Goal: Task Accomplishment & Management: Complete application form

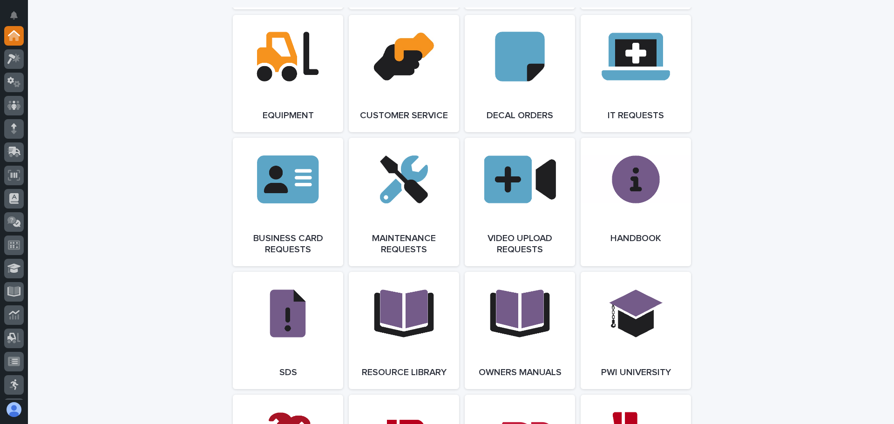
scroll to position [1303, 0]
click at [411, 189] on link "Open Link" at bounding box center [404, 202] width 110 height 128
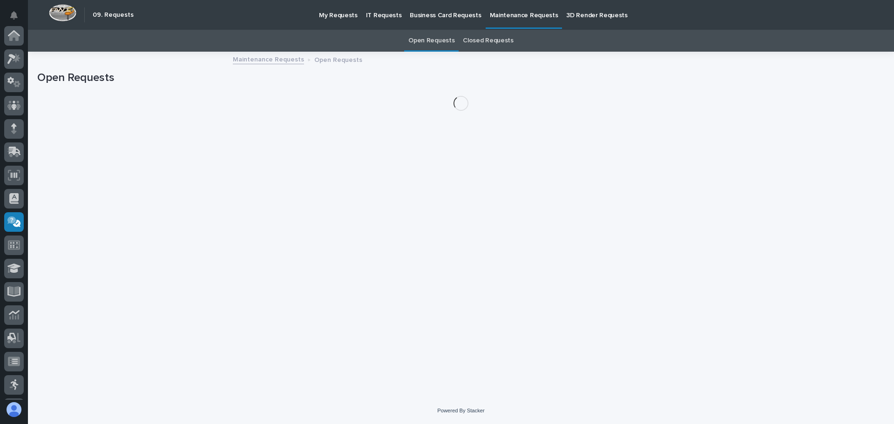
scroll to position [138, 0]
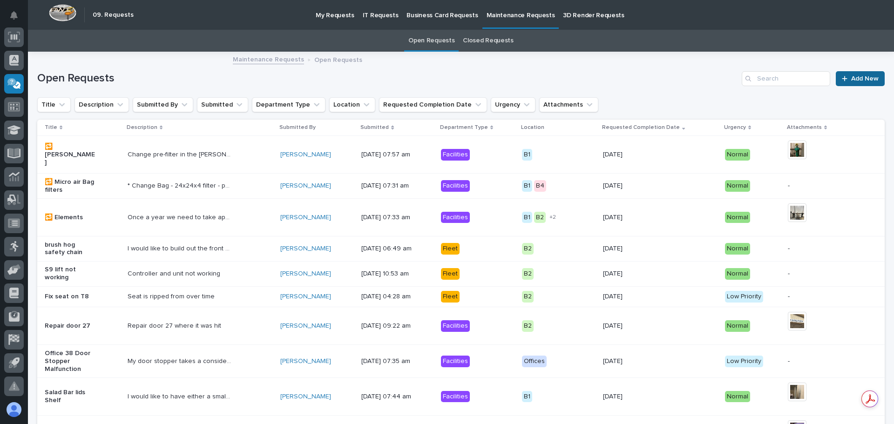
click at [853, 74] on link "Add New" at bounding box center [859, 78] width 49 height 15
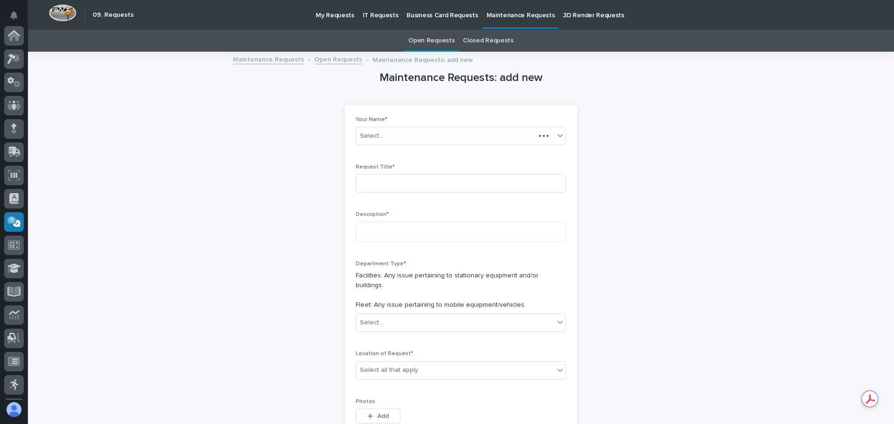
scroll to position [138, 0]
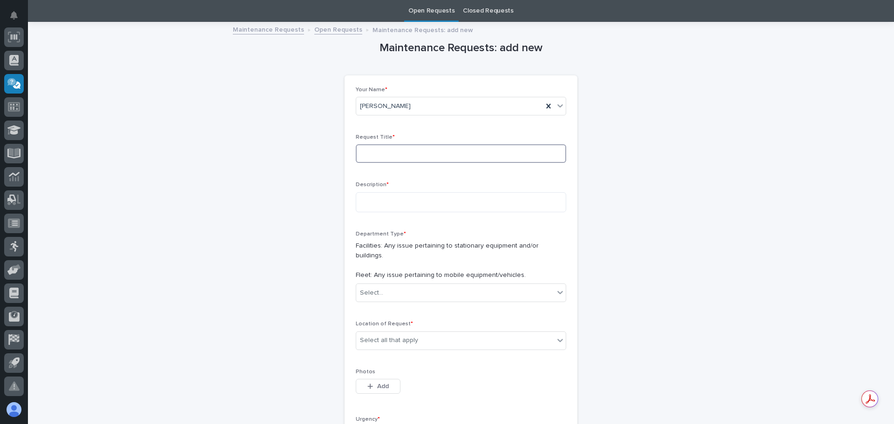
click at [363, 154] on input at bounding box center [461, 153] width 210 height 19
type input "Trailer 24 light plug"
click at [361, 205] on textarea at bounding box center [461, 202] width 210 height 20
type textarea "**********"
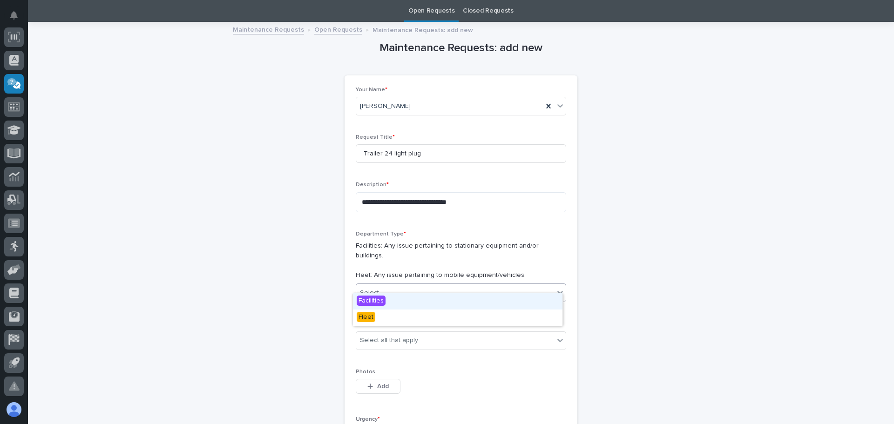
click at [557, 288] on icon at bounding box center [559, 292] width 9 height 9
click at [359, 317] on span "Fleet" at bounding box center [365, 317] width 19 height 10
click at [557, 336] on icon at bounding box center [559, 340] width 9 height 9
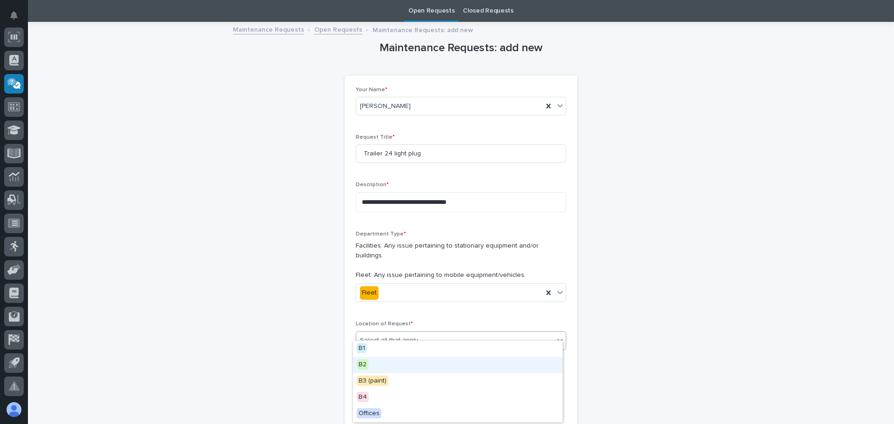
click at [361, 364] on span "B2" at bounding box center [362, 364] width 12 height 10
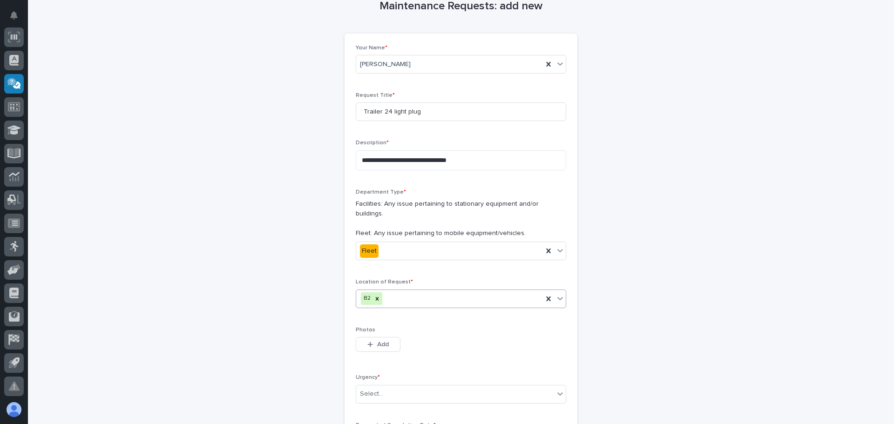
scroll to position [201, 0]
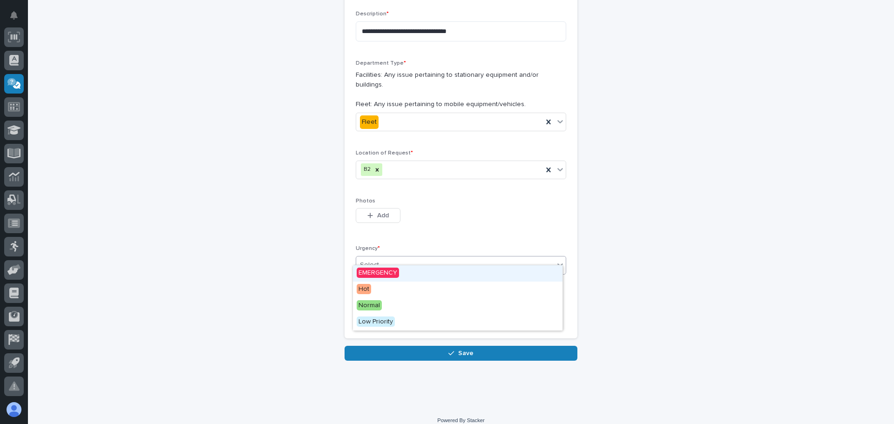
click at [558, 260] on icon at bounding box center [559, 264] width 9 height 9
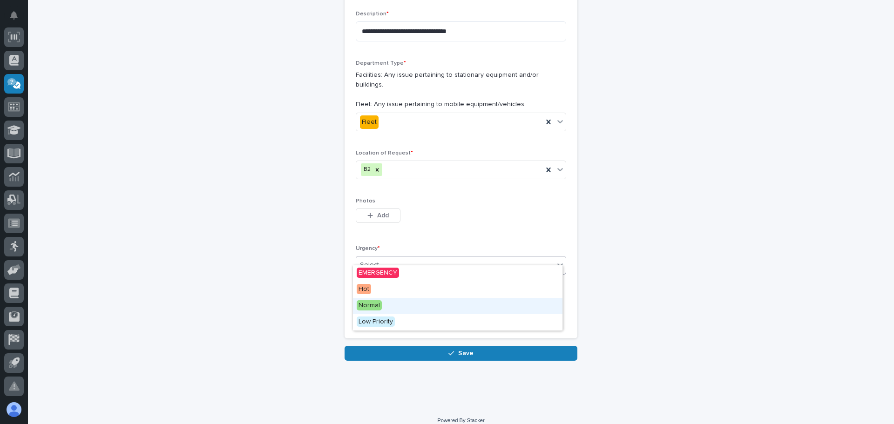
click at [375, 304] on span "Normal" at bounding box center [368, 305] width 25 height 10
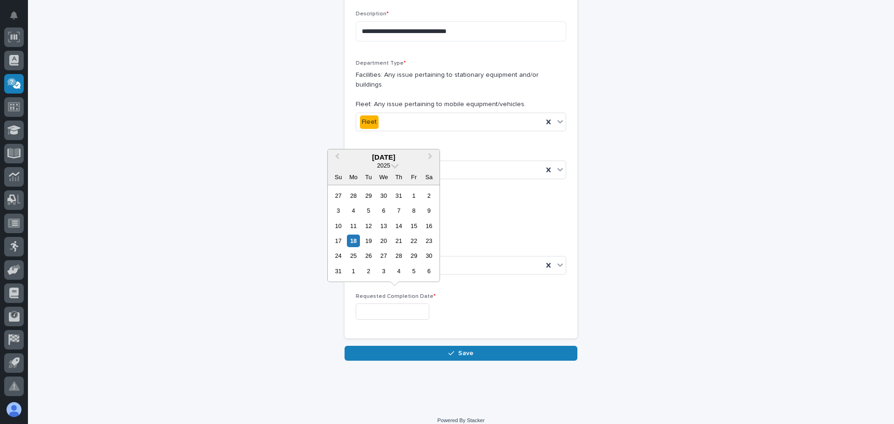
click at [367, 304] on input "text" at bounding box center [393, 311] width 74 height 16
click at [350, 255] on div "25" at bounding box center [353, 255] width 13 height 13
type input "**********"
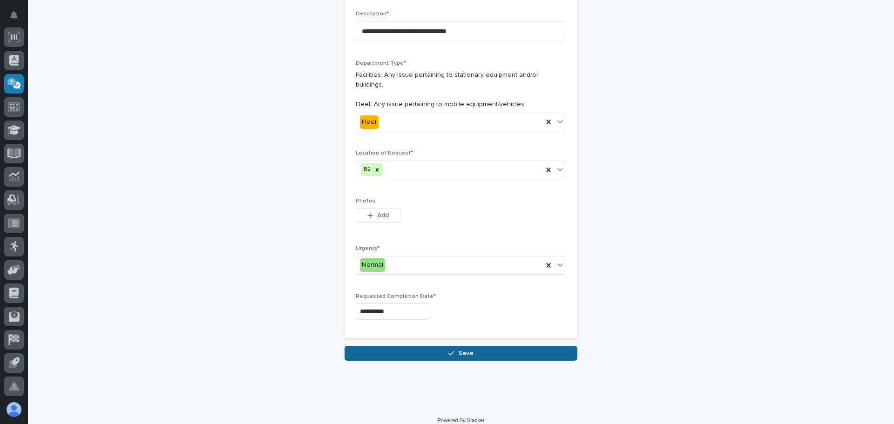
click at [455, 346] on button "Save" at bounding box center [460, 353] width 233 height 15
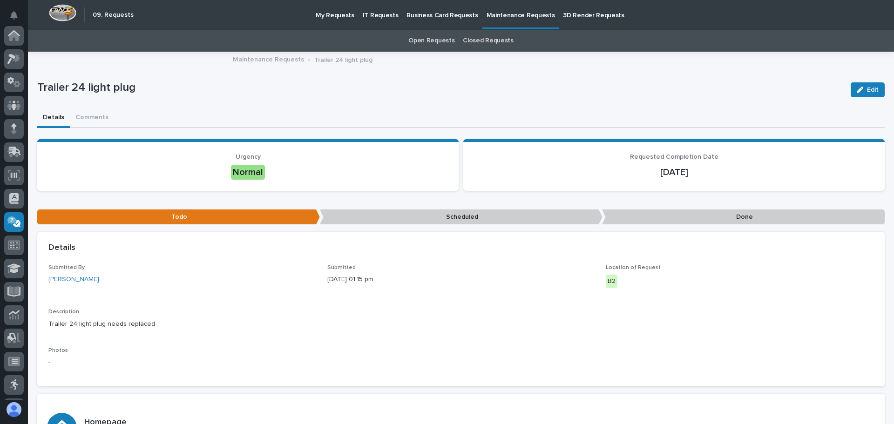
scroll to position [138, 0]
click at [867, 88] on span "Edit" at bounding box center [873, 90] width 12 height 8
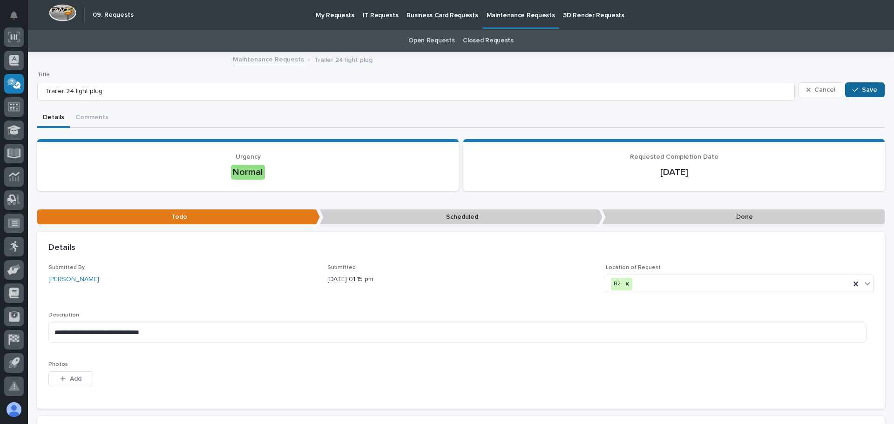
click at [861, 88] on span "Save" at bounding box center [868, 90] width 15 height 8
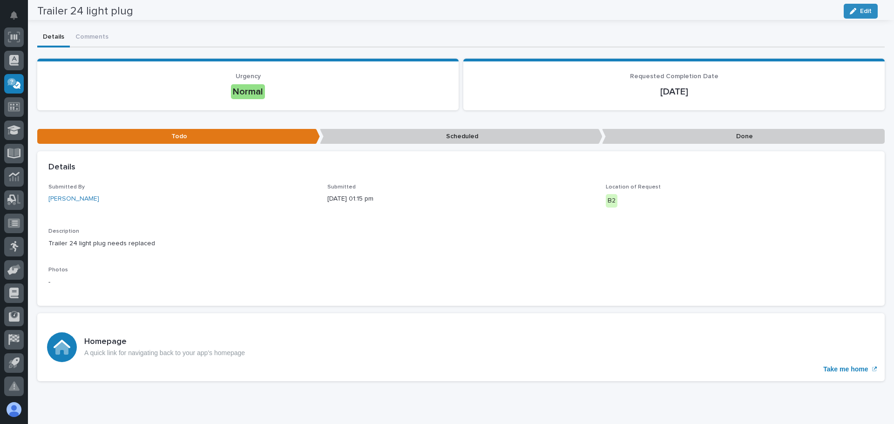
scroll to position [0, 0]
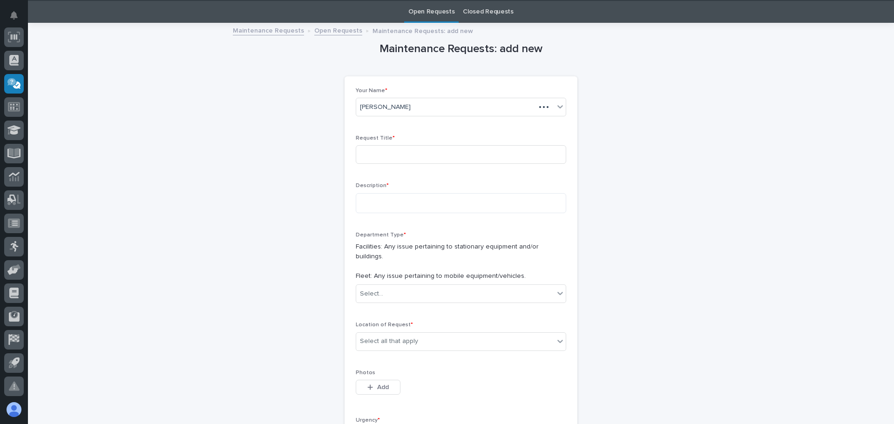
scroll to position [30, 0]
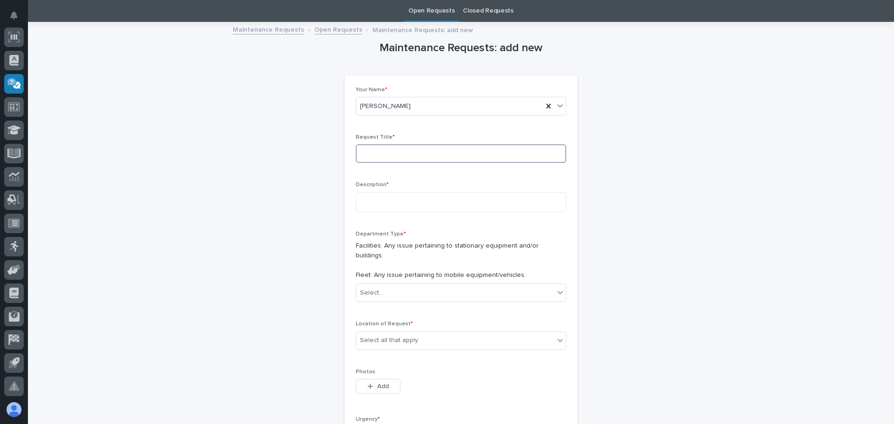
click at [385, 151] on input at bounding box center [461, 153] width 210 height 19
type input "Truck 39 oil change"
click at [358, 208] on textarea at bounding box center [461, 202] width 210 height 20
type textarea "**********"
click at [555, 288] on icon at bounding box center [559, 292] width 9 height 9
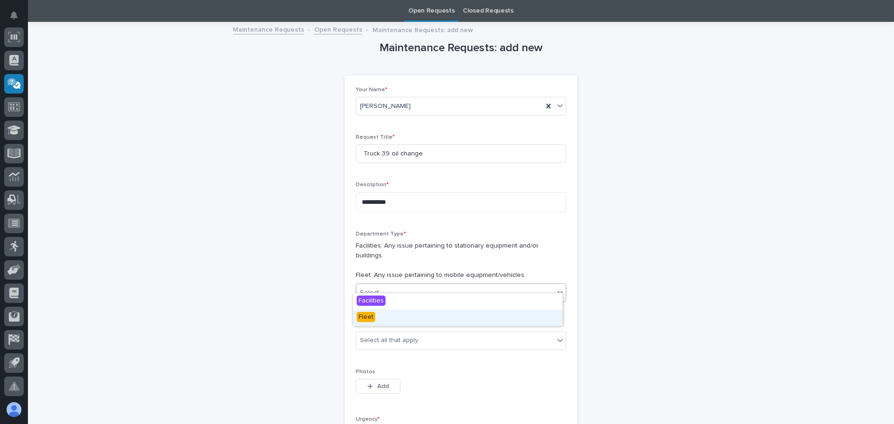
click at [359, 316] on span "Fleet" at bounding box center [365, 317] width 19 height 10
click at [558, 336] on icon at bounding box center [559, 340] width 9 height 9
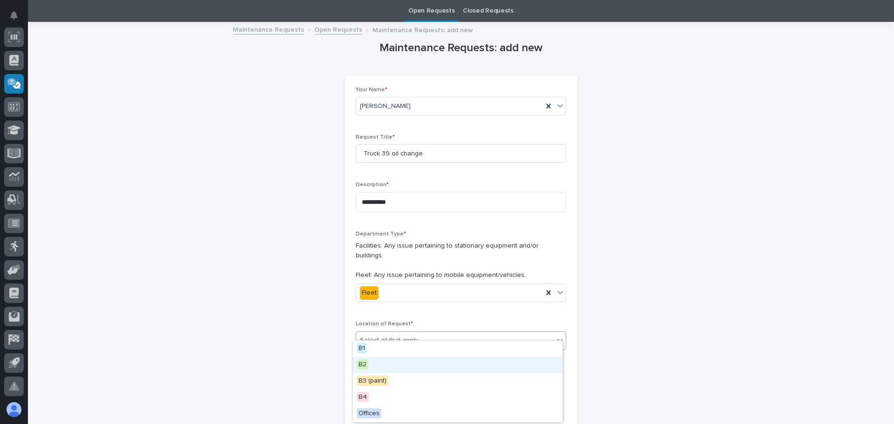
drag, startPoint x: 364, startPoint y: 365, endPoint x: 438, endPoint y: 369, distance: 73.7
click at [370, 364] on div "B2" at bounding box center [457, 365] width 209 height 16
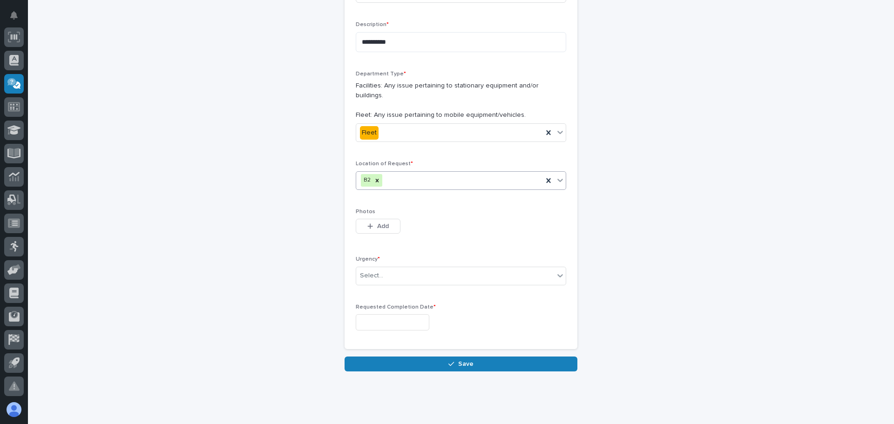
scroll to position [201, 0]
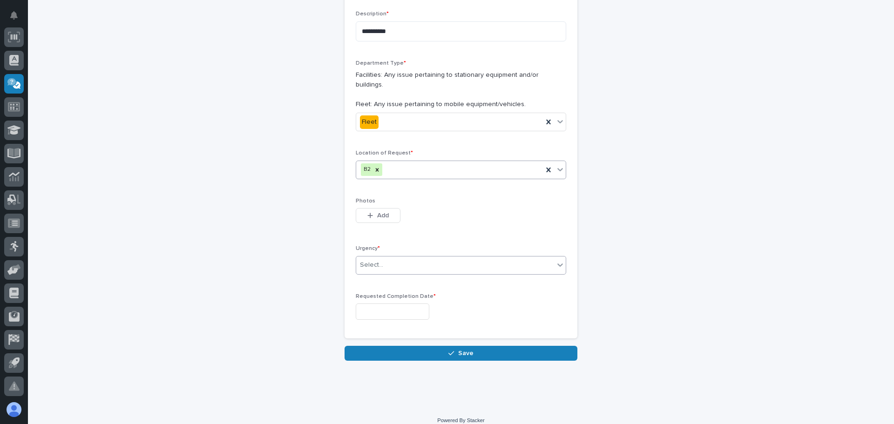
click at [556, 260] on icon at bounding box center [559, 264] width 9 height 9
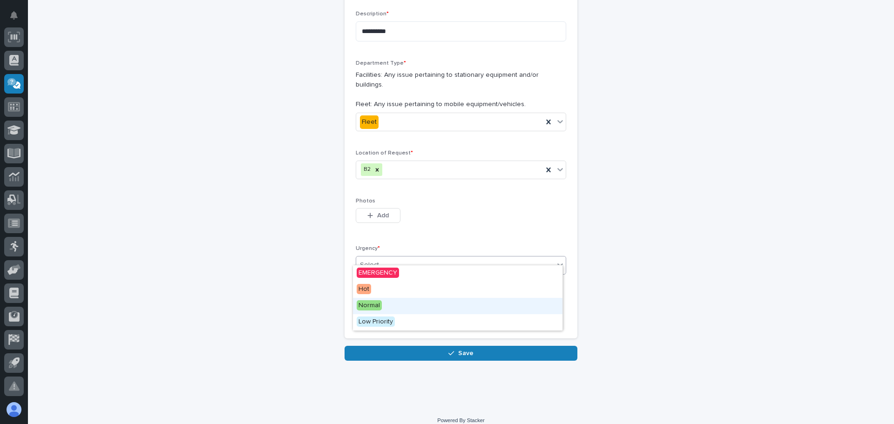
click at [372, 303] on span "Normal" at bounding box center [368, 305] width 25 height 10
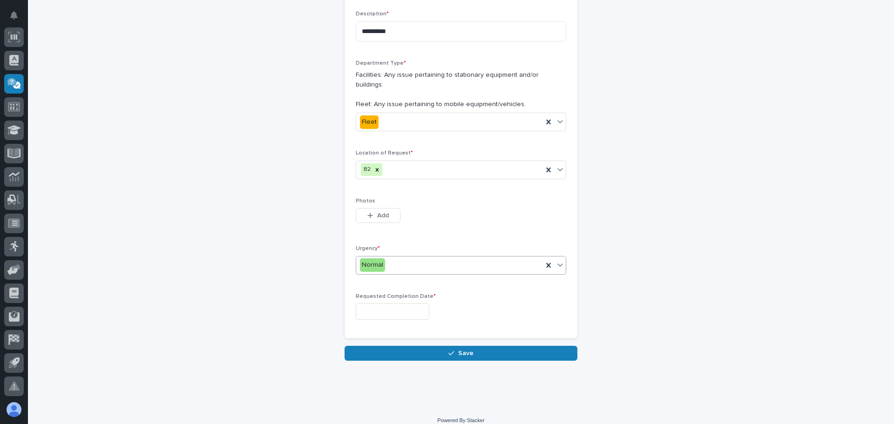
click at [374, 303] on input "text" at bounding box center [393, 311] width 74 height 16
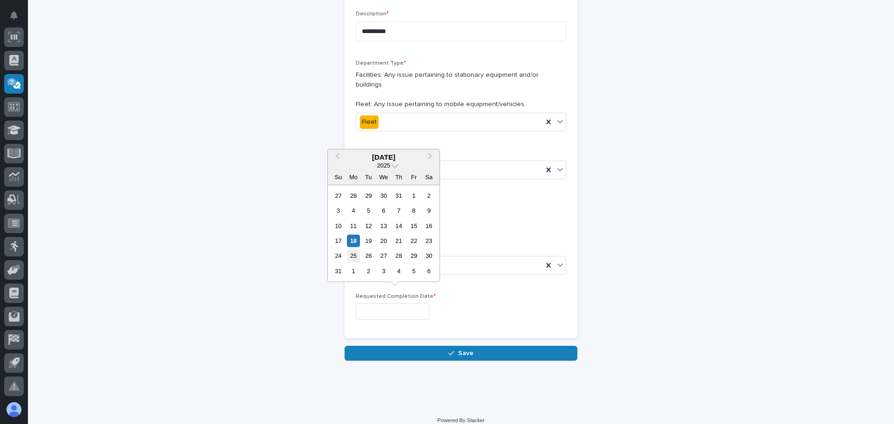
click at [350, 255] on div "25" at bounding box center [353, 255] width 13 height 13
type input "**********"
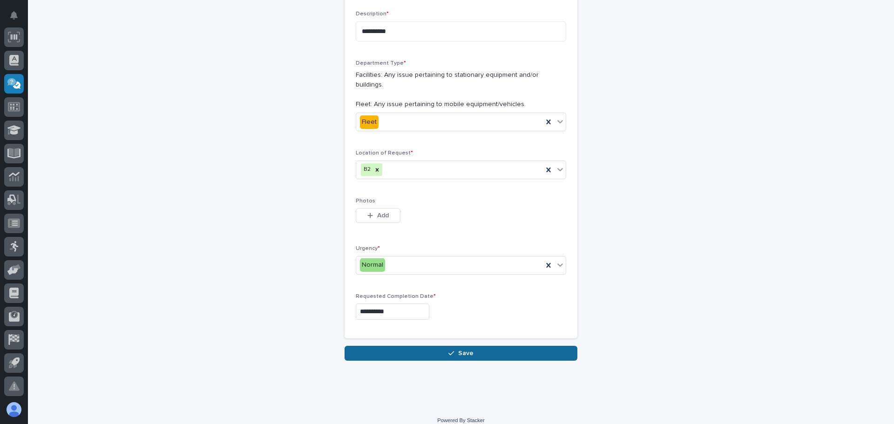
click at [448, 350] on icon "button" at bounding box center [451, 353] width 6 height 7
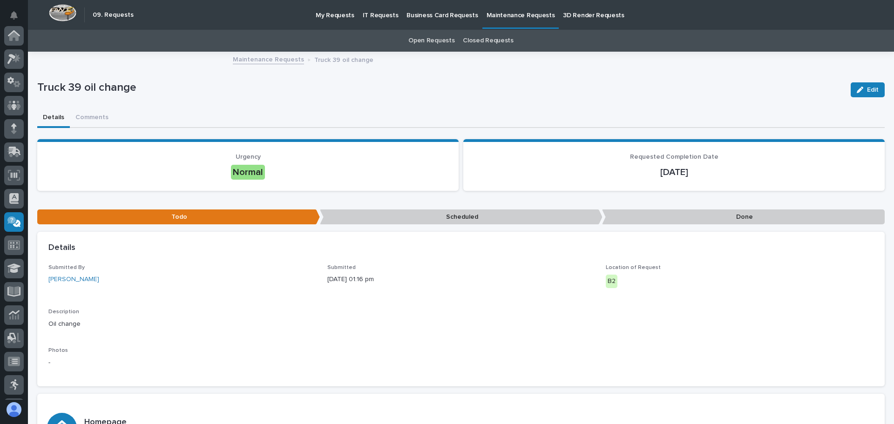
scroll to position [138, 0]
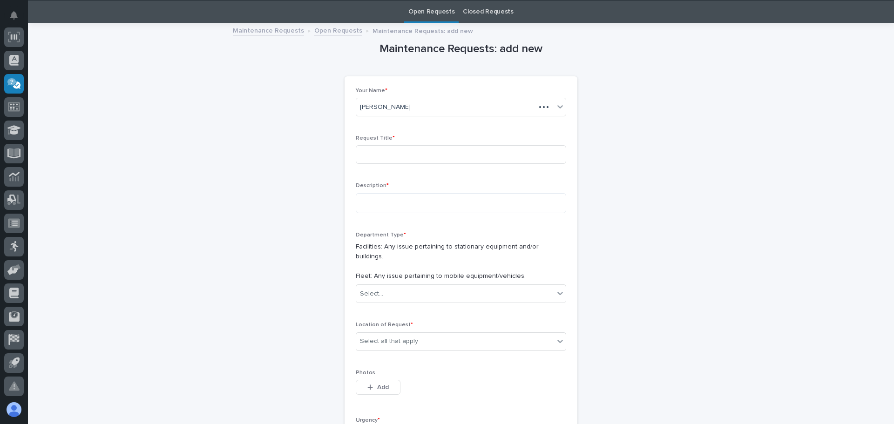
scroll to position [30, 0]
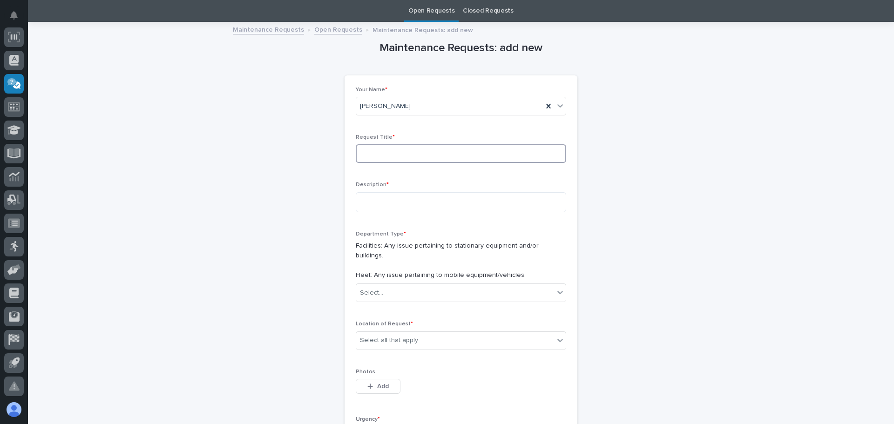
click at [376, 154] on input at bounding box center [461, 153] width 210 height 19
type input "Truck 51 oil change"
drag, startPoint x: 363, startPoint y: 197, endPoint x: 364, endPoint y: 205, distance: 7.7
click at [367, 202] on textarea at bounding box center [461, 202] width 210 height 20
type textarea "**********"
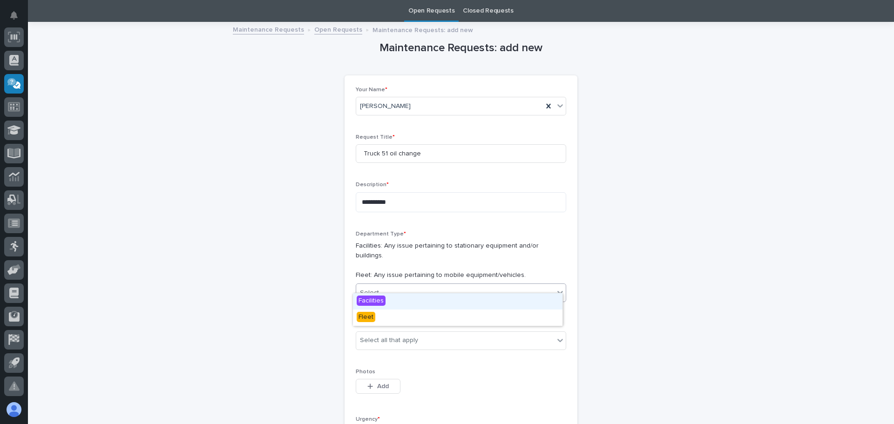
click at [557, 288] on icon at bounding box center [559, 292] width 9 height 9
click at [363, 316] on span "Fleet" at bounding box center [365, 317] width 19 height 10
click at [556, 336] on icon at bounding box center [559, 340] width 9 height 9
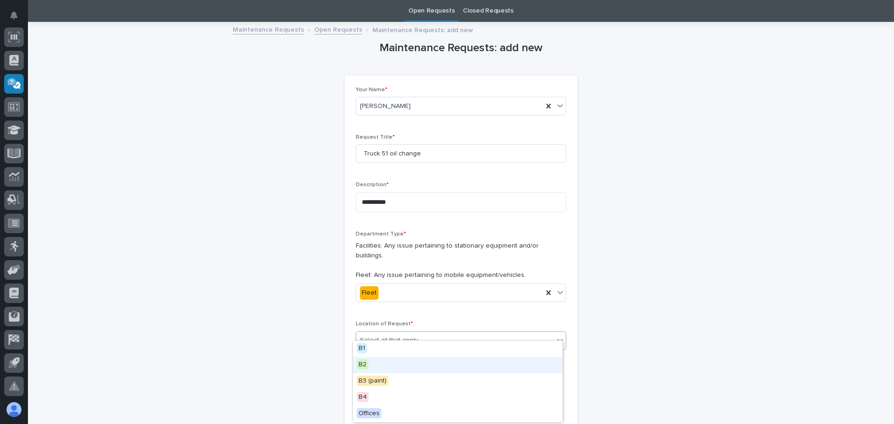
click at [364, 368] on span "B2" at bounding box center [362, 364] width 12 height 10
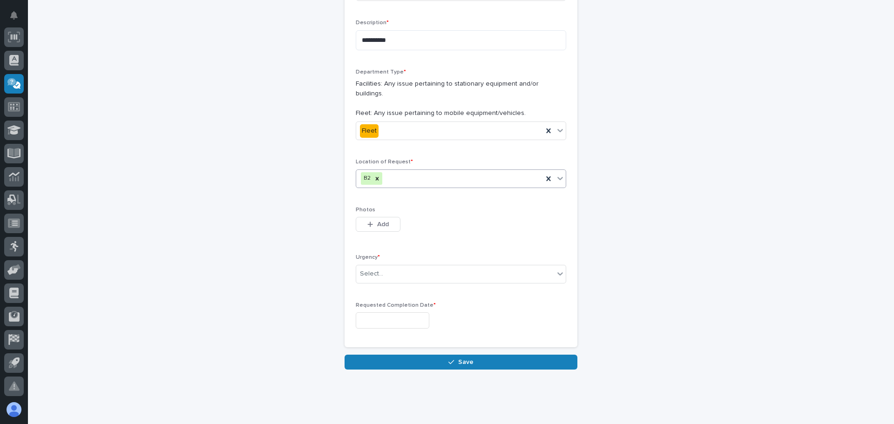
scroll to position [201, 0]
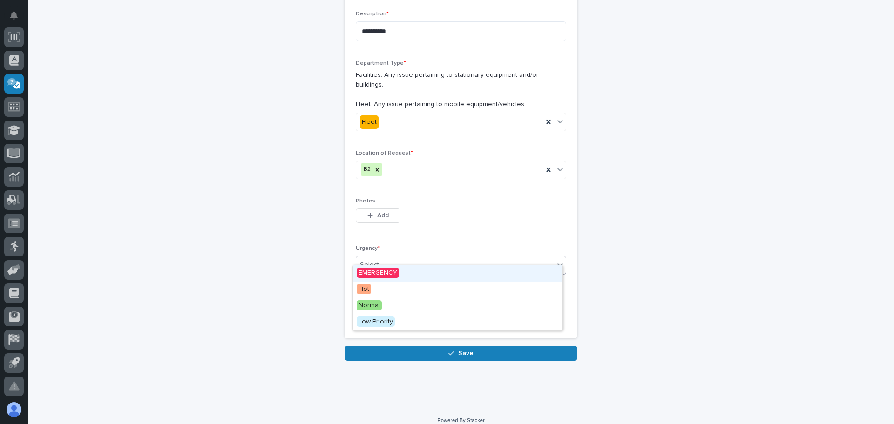
click at [557, 263] on icon at bounding box center [560, 264] width 6 height 3
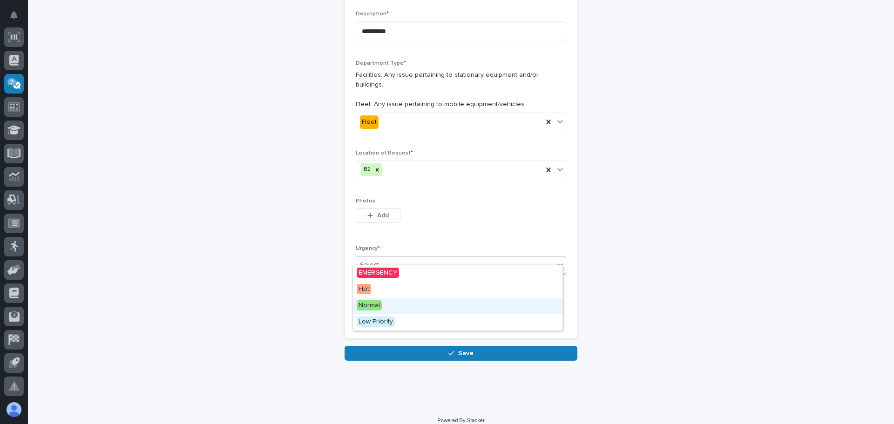
click at [372, 304] on span "Normal" at bounding box center [368, 305] width 25 height 10
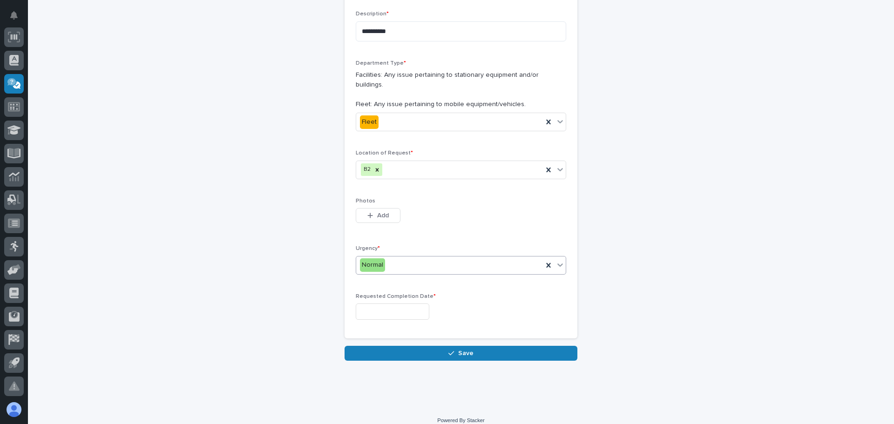
click at [377, 303] on input "text" at bounding box center [393, 311] width 74 height 16
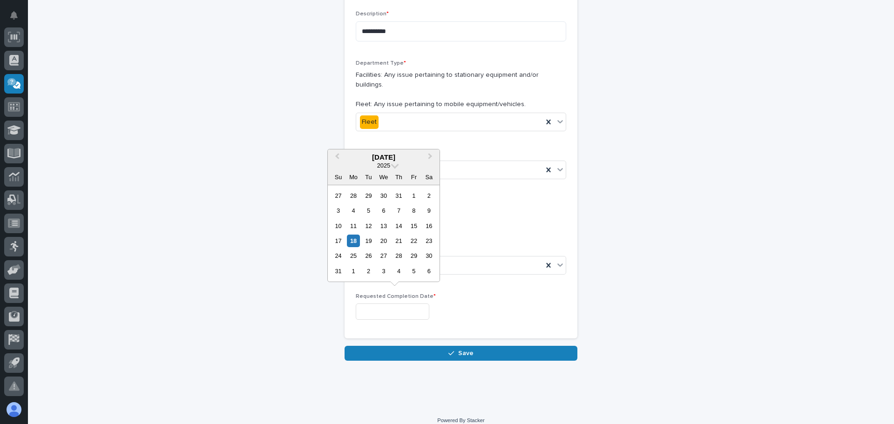
drag, startPoint x: 352, startPoint y: 257, endPoint x: 353, endPoint y: 275, distance: 17.2
click at [352, 258] on div "25" at bounding box center [353, 255] width 13 height 13
type input "**********"
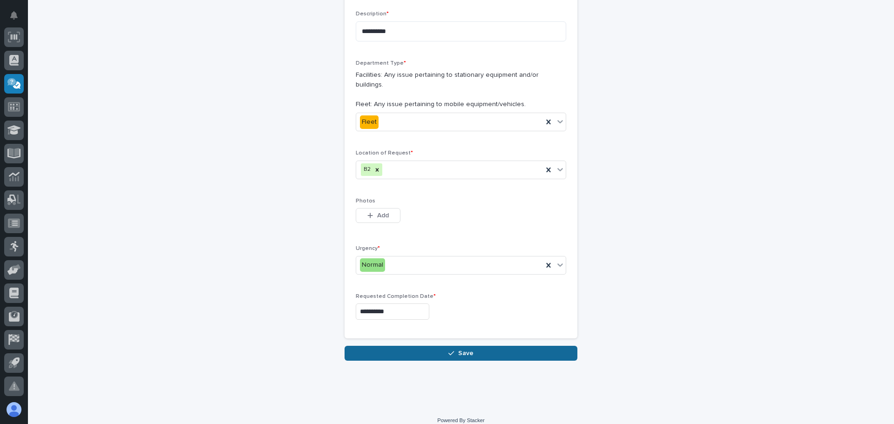
click at [440, 346] on button "Save" at bounding box center [460, 353] width 233 height 15
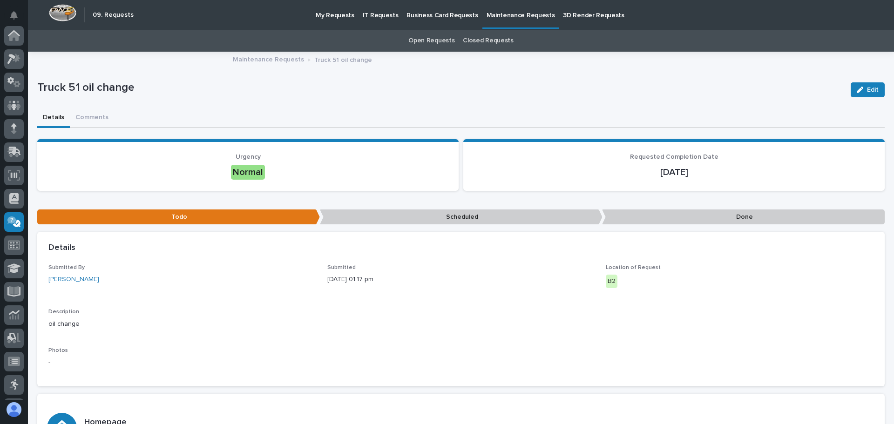
scroll to position [138, 0]
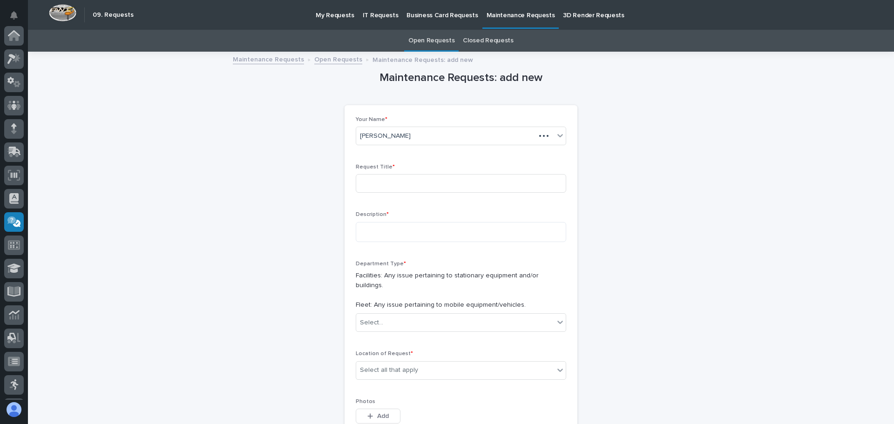
scroll to position [138, 0]
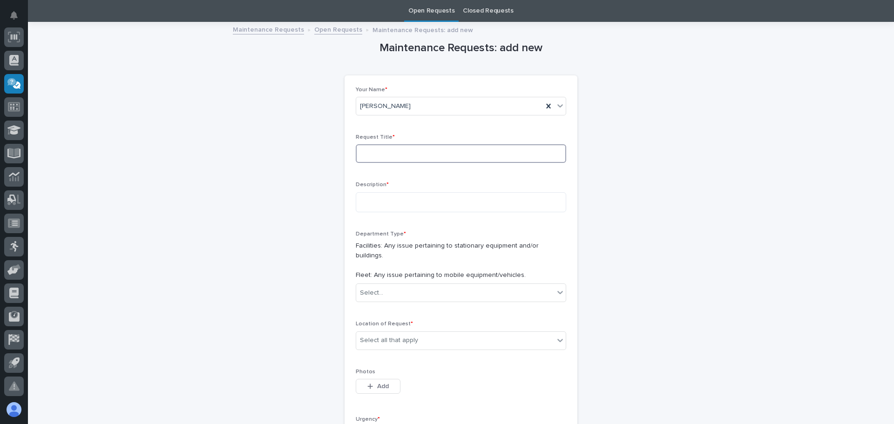
click at [371, 150] on input at bounding box center [461, 153] width 210 height 19
type input "van 6 oil change"
click at [356, 196] on textarea at bounding box center [461, 202] width 210 height 20
type textarea "**********"
click at [558, 288] on icon at bounding box center [559, 292] width 9 height 9
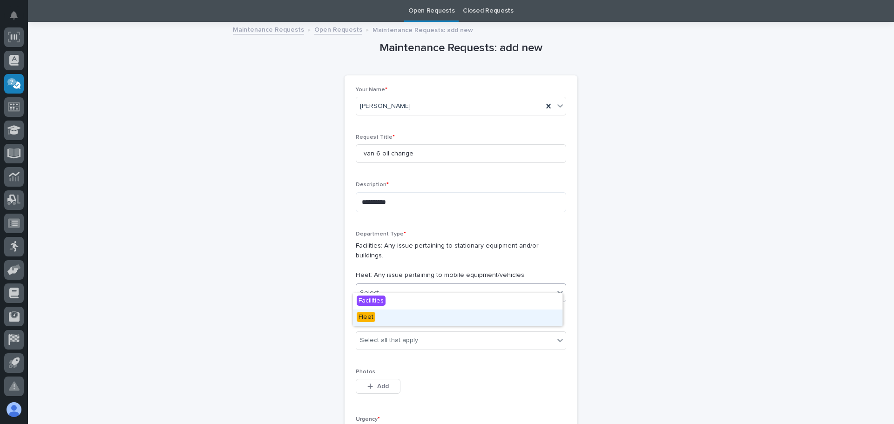
click at [364, 316] on span "Fleet" at bounding box center [365, 317] width 19 height 10
click at [557, 339] on icon at bounding box center [560, 340] width 6 height 3
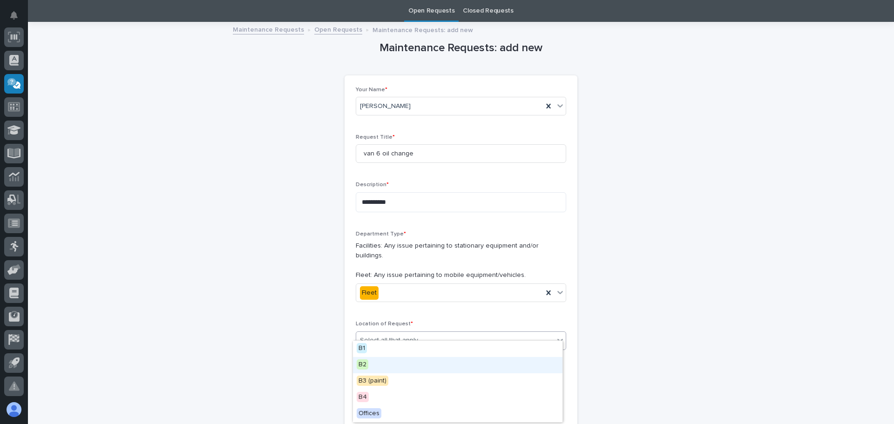
click at [359, 364] on span "B2" at bounding box center [362, 364] width 12 height 10
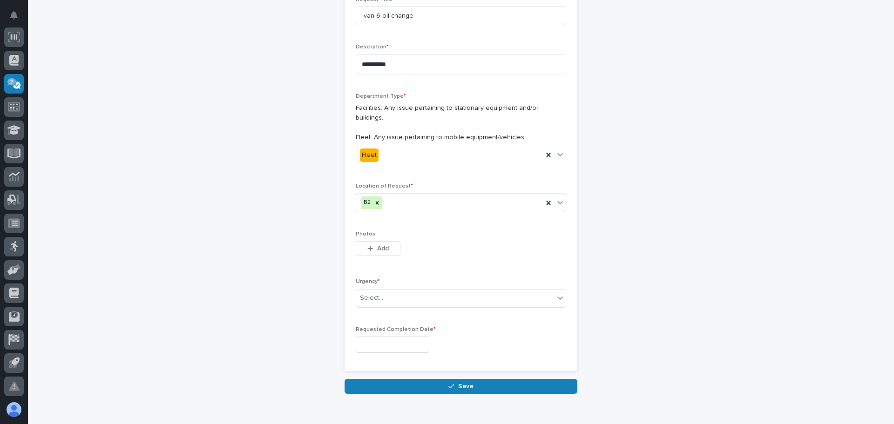
scroll to position [169, 0]
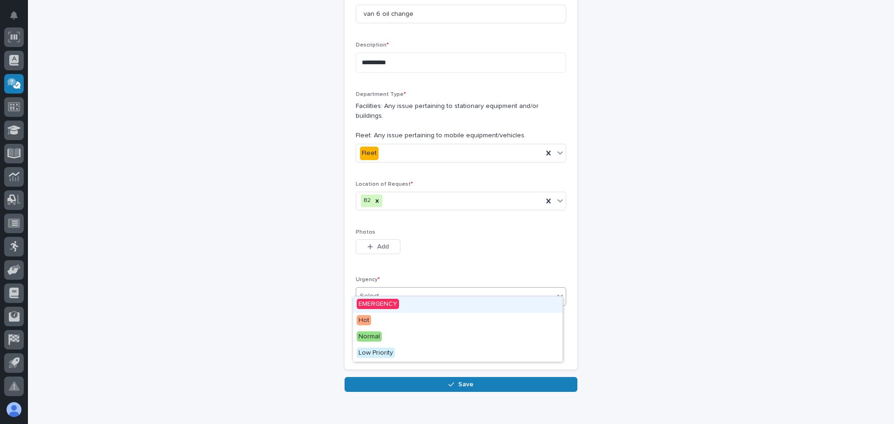
click at [556, 291] on icon at bounding box center [559, 295] width 9 height 9
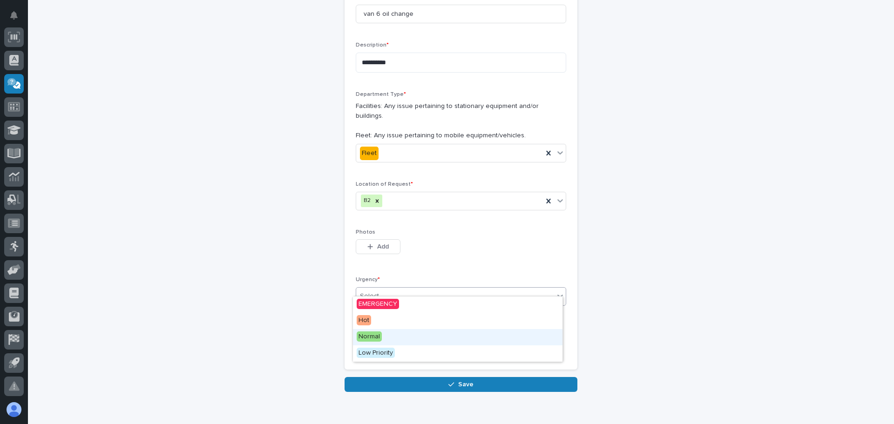
click at [363, 336] on span "Normal" at bounding box center [368, 336] width 25 height 10
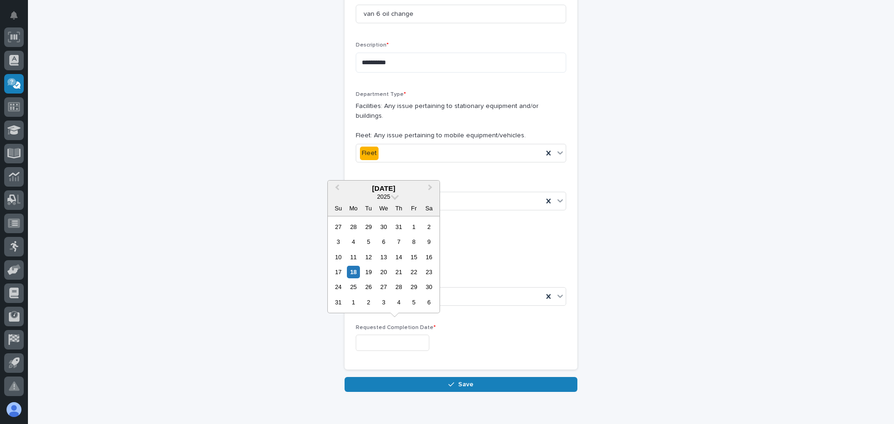
click at [365, 335] on input "text" at bounding box center [393, 343] width 74 height 16
click at [353, 287] on div "25" at bounding box center [353, 287] width 13 height 13
type input "**********"
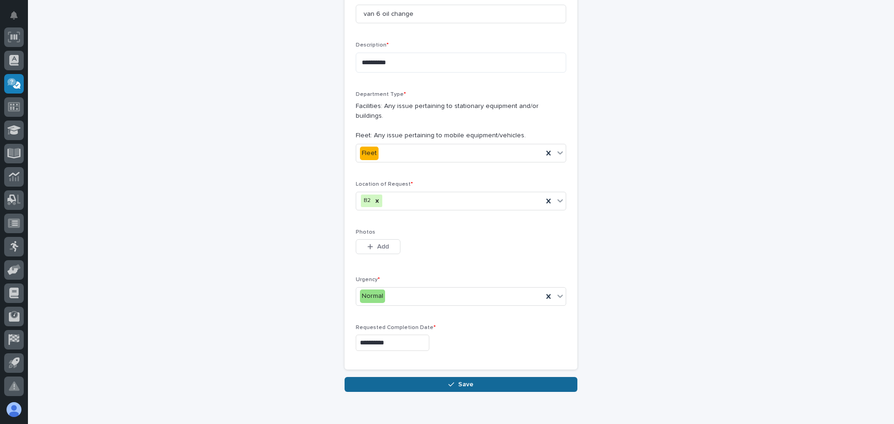
click at [464, 380] on span "Save" at bounding box center [465, 384] width 15 height 8
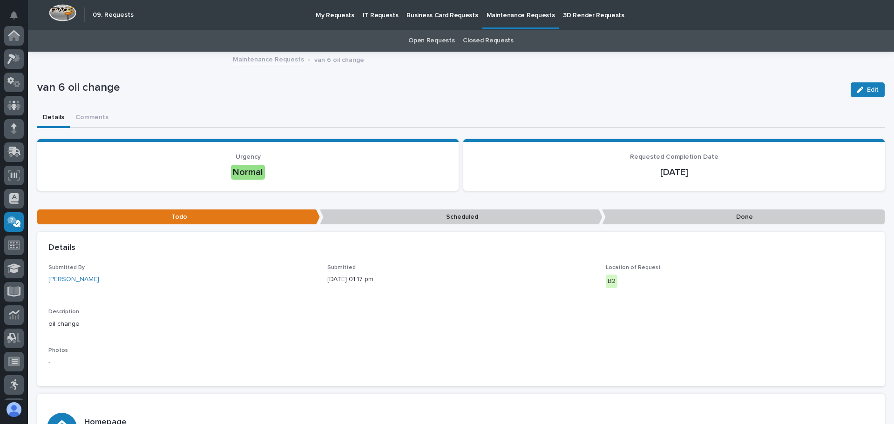
scroll to position [138, 0]
